Goal: Register for event/course

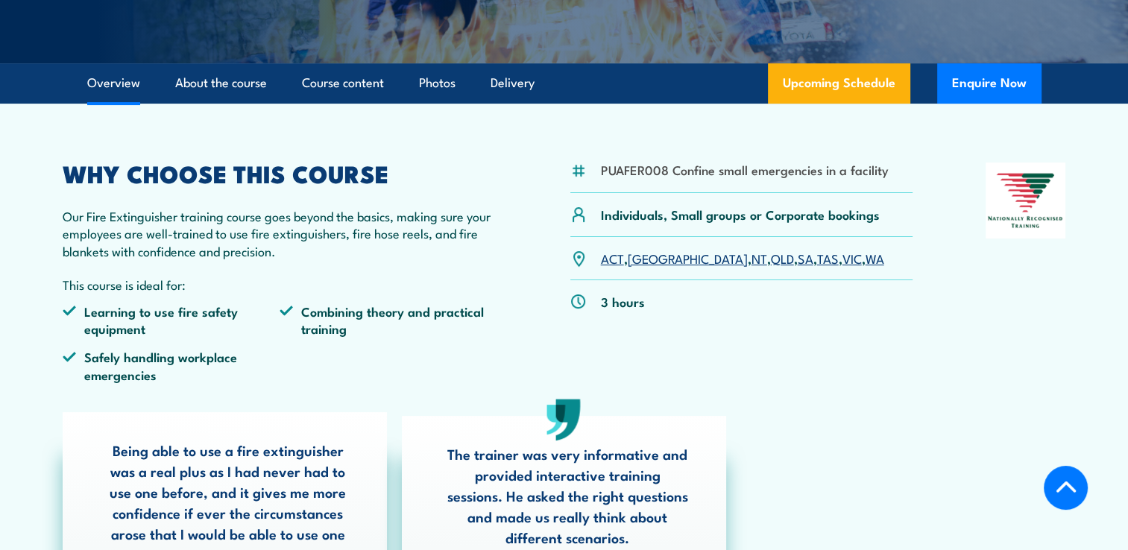
scroll to position [364, 0]
click at [843, 258] on link "VIC" at bounding box center [852, 258] width 19 height 18
